Goal: Information Seeking & Learning: Learn about a topic

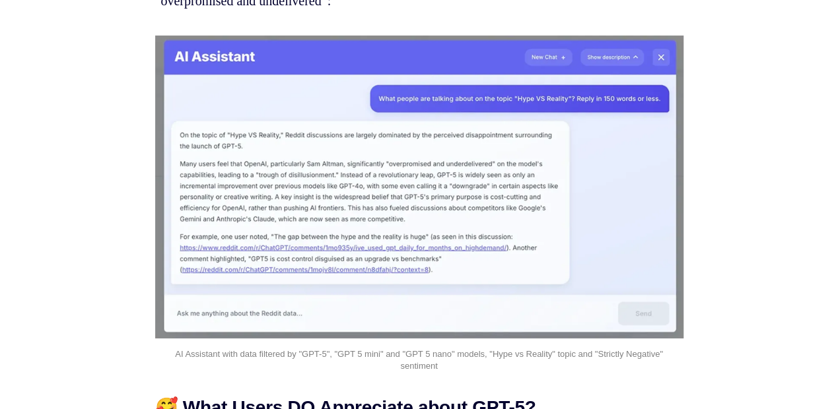
scroll to position [14930, 0]
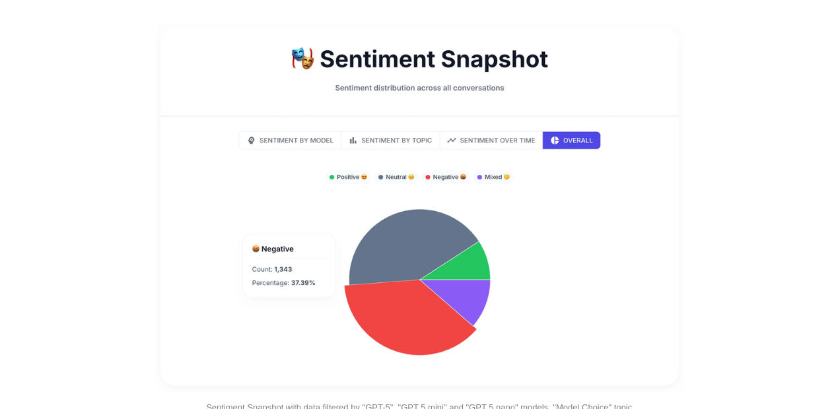
scroll to position [0, 0]
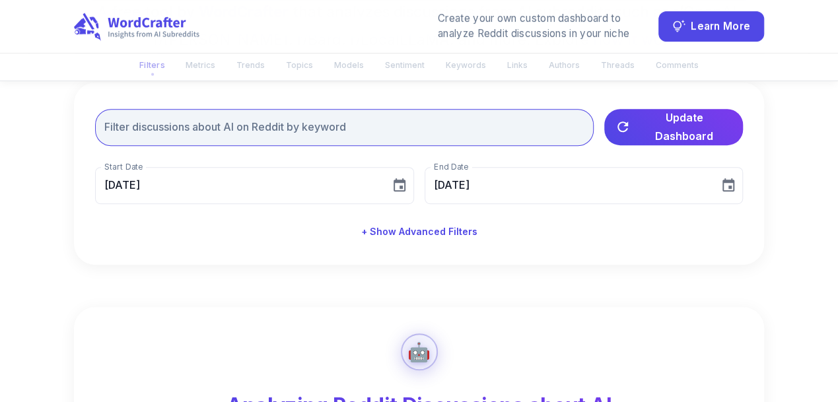
scroll to position [264, 0]
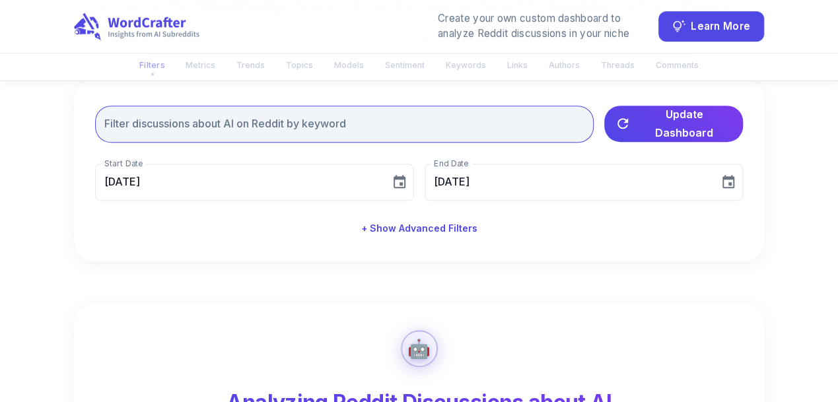
click at [273, 133] on input "text" at bounding box center [344, 124] width 498 height 37
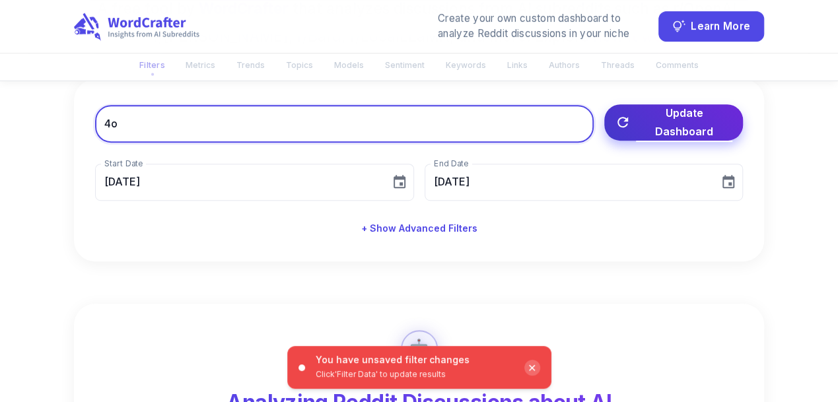
type input "4o"
click at [700, 121] on span "Update Dashboard" at bounding box center [684, 122] width 96 height 37
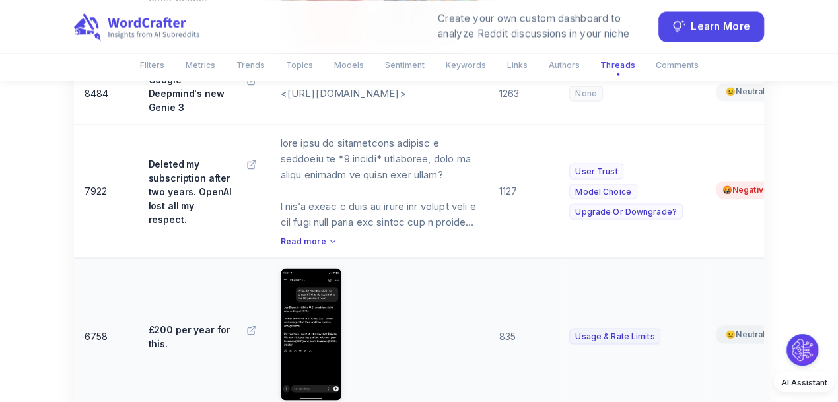
scroll to position [6170, 0]
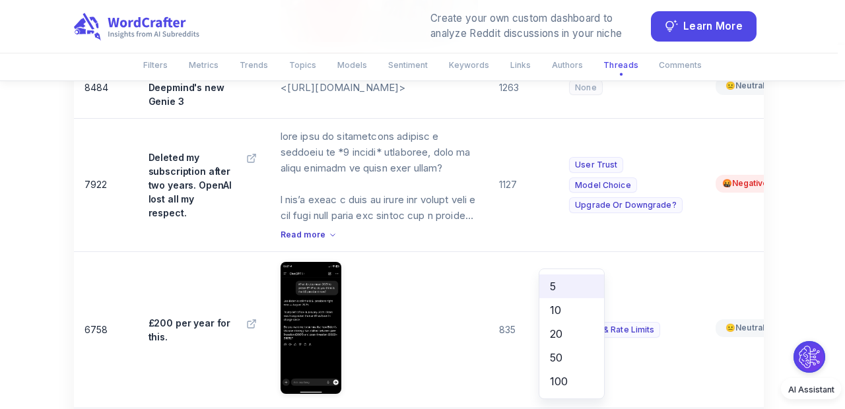
click at [575, 335] on li "20" at bounding box center [571, 334] width 65 height 24
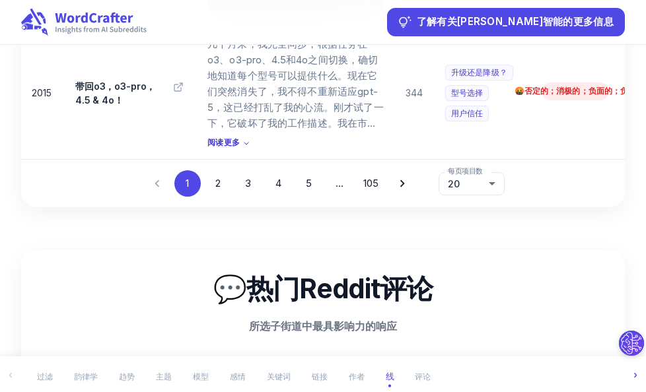
scroll to position [6193, 0]
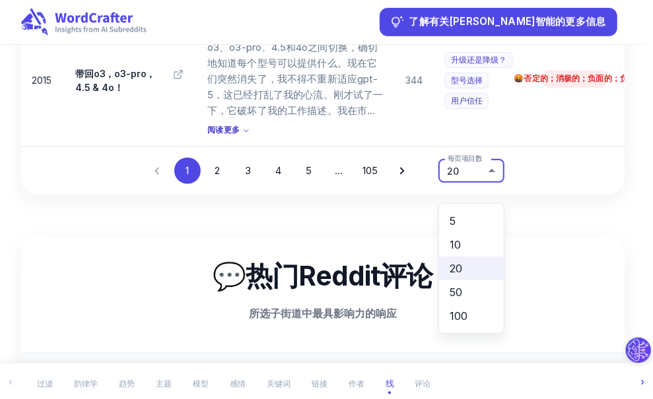
click at [467, 272] on li "20" at bounding box center [471, 269] width 65 height 24
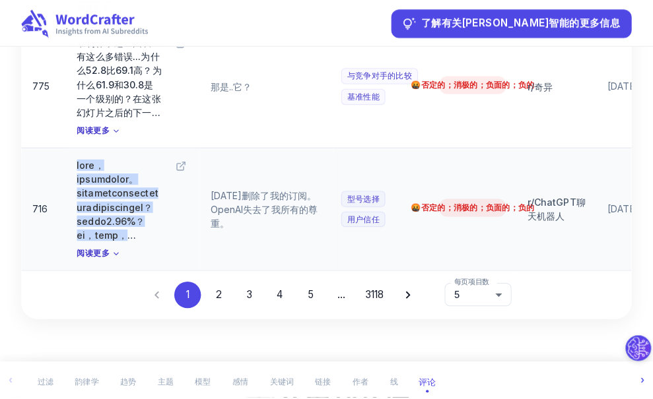
scroll to position [6985, 0]
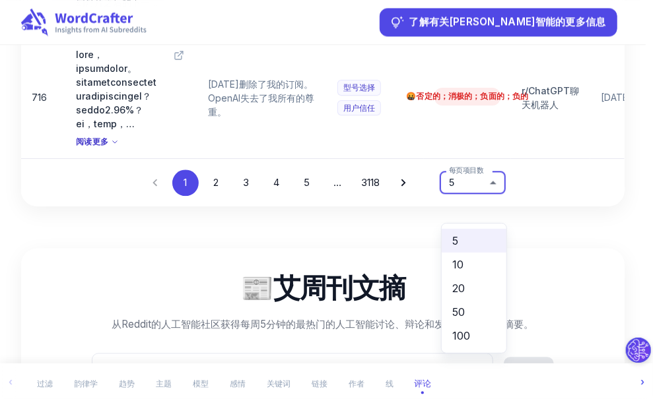
click at [475, 290] on li "20" at bounding box center [474, 289] width 65 height 24
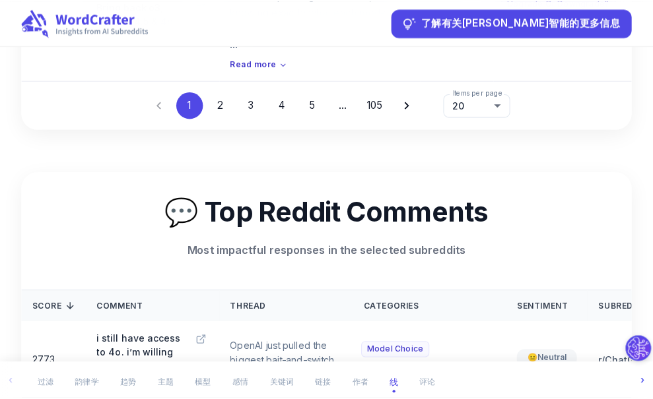
scroll to position [6315, 0]
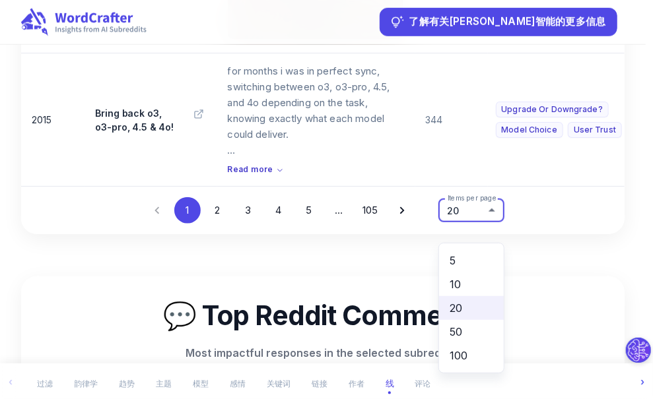
click at [468, 333] on li "50" at bounding box center [471, 332] width 65 height 24
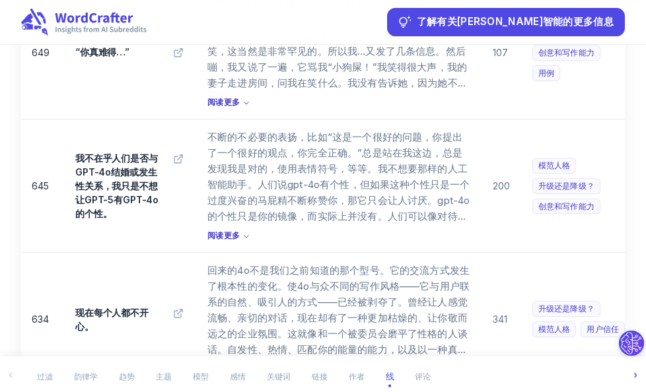
scroll to position [9011, 0]
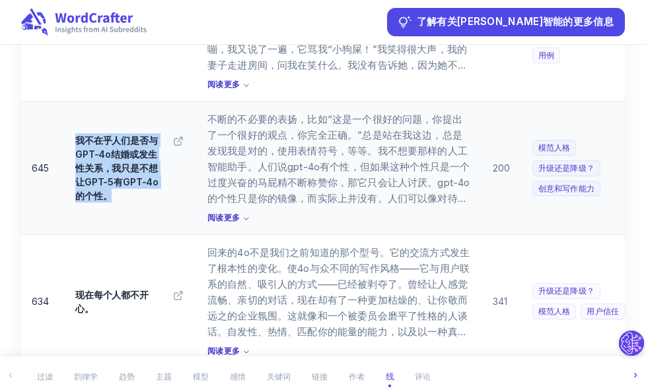
drag, startPoint x: 75, startPoint y: 135, endPoint x: 127, endPoint y: 197, distance: 81.1
click at [127, 197] on p "我不在乎人们是否与GPT-4o结婚或发生性关系，我只是不想让GPT-5有GPT-4o的个性。" at bounding box center [117, 167] width 84 height 69
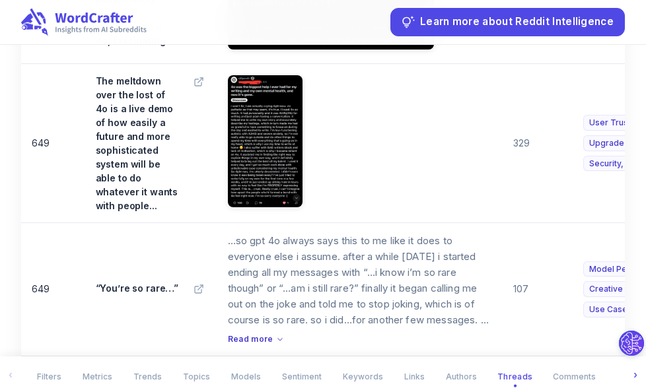
scroll to position [9292, 0]
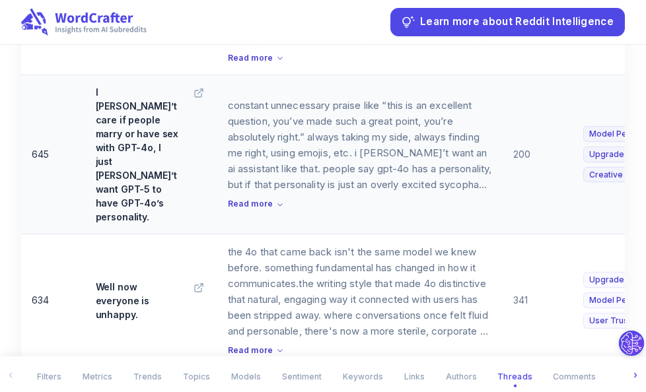
click at [90, 117] on td "I don’t care if people marry or have sex with GPT-4o, I just don’t want GPT-5 t…" at bounding box center [151, 154] width 132 height 159
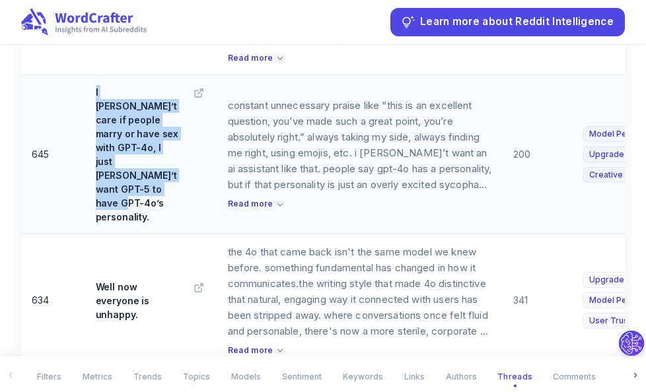
drag, startPoint x: 95, startPoint y: 121, endPoint x: 150, endPoint y: 213, distance: 106.3
click at [150, 213] on p "I don’t care if people marry or have sex with GPT-4o, I just don’t want GPT-5 t…" at bounding box center [138, 154] width 84 height 139
copy trans "I don’t care if people marry or have sex with GPT-4o, I just don’t want GPT-5 t…"
